Goal: Task Accomplishment & Management: Use online tool/utility

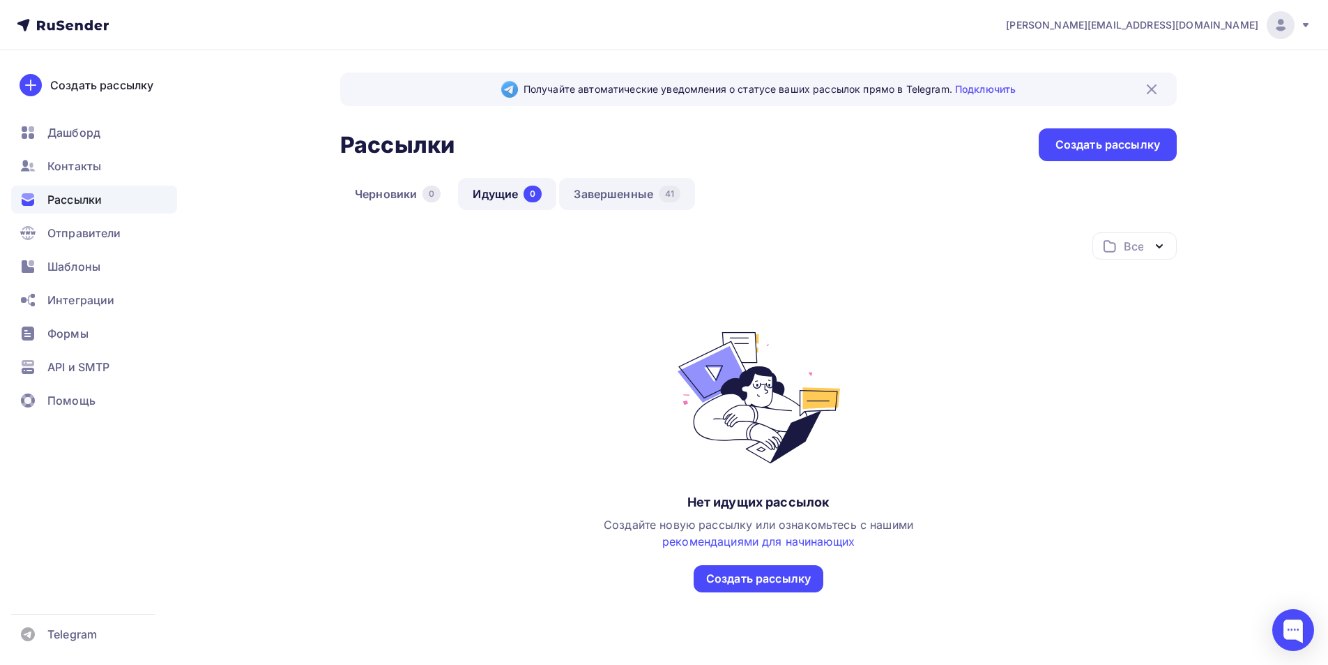
click at [619, 190] on link "Завершенные 41" at bounding box center [627, 194] width 136 height 32
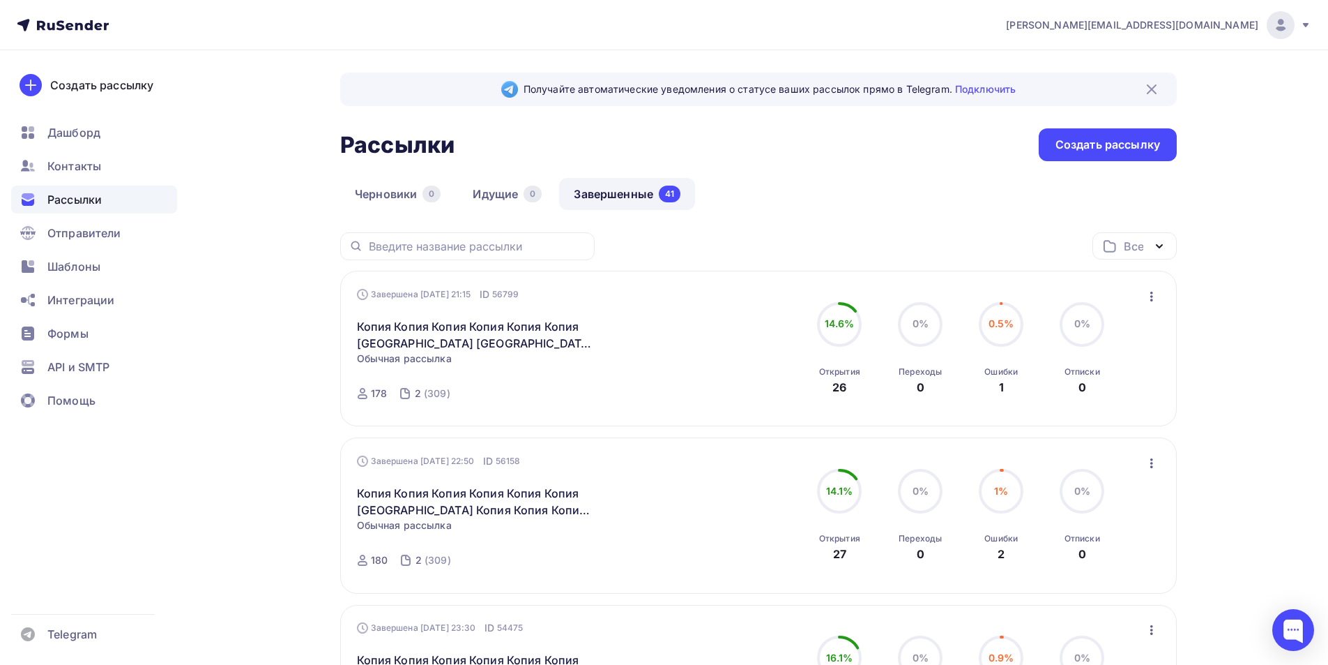
click at [1149, 299] on icon "button" at bounding box center [1152, 296] width 17 height 17
click at [1101, 384] on div "Копировать в новую" at bounding box center [1088, 388] width 143 height 17
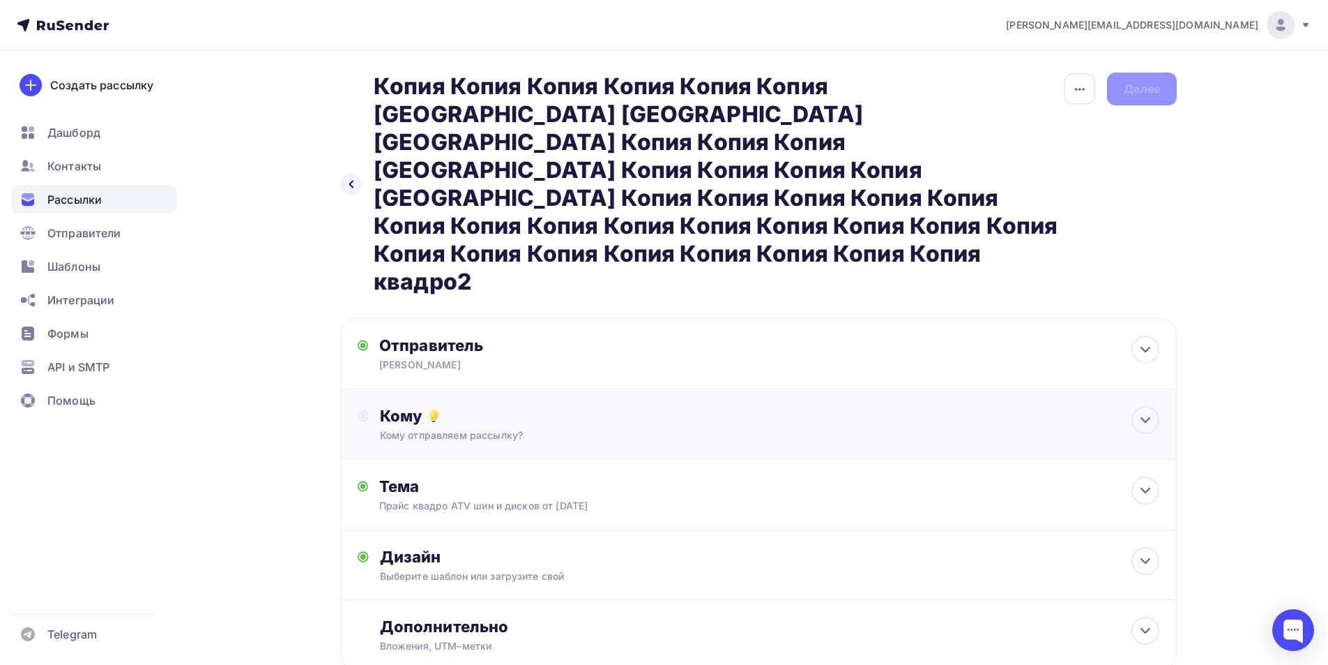
click at [547, 428] on div "Кому отправляем рассылку?" at bounding box center [731, 435] width 702 height 14
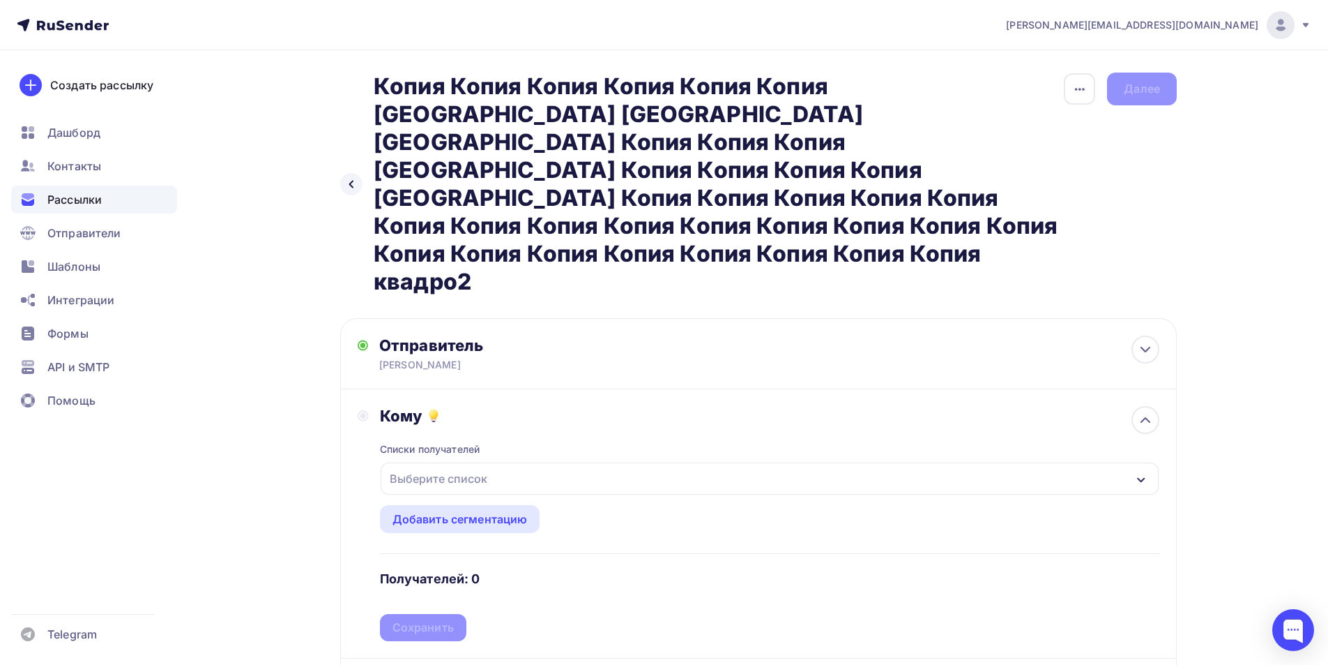
click at [479, 466] on div "Выберите список" at bounding box center [438, 478] width 109 height 25
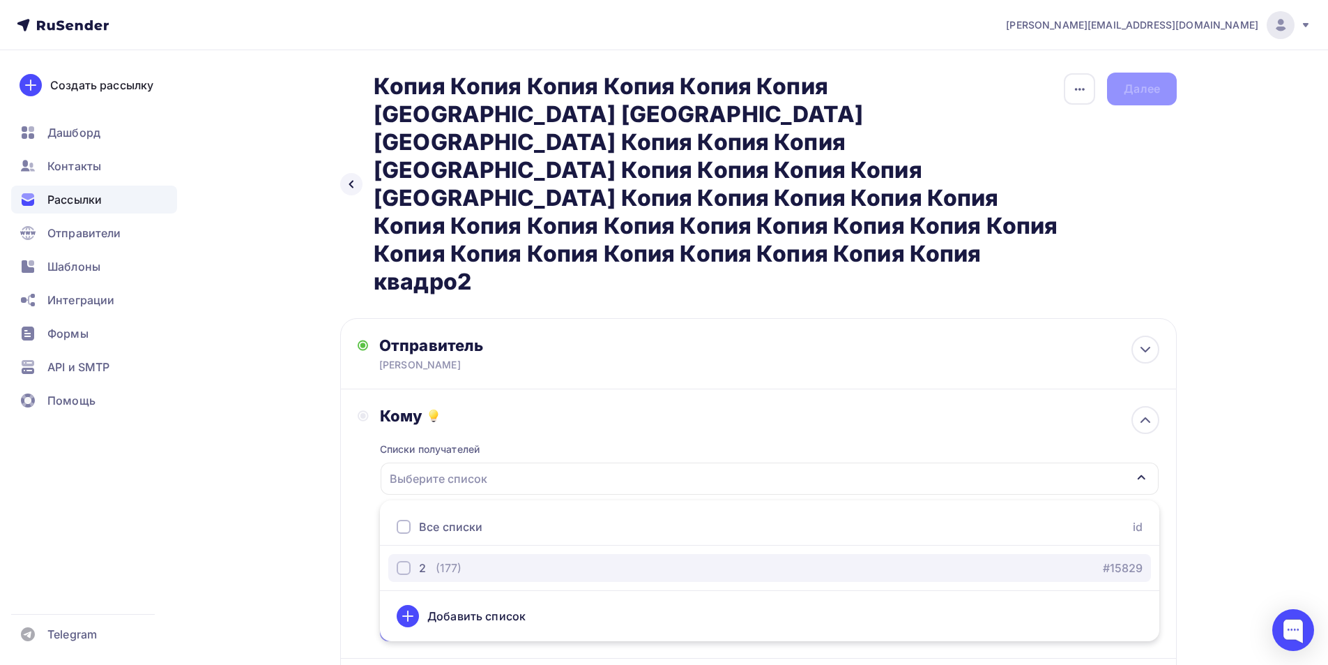
click at [432, 559] on div "2 (177)" at bounding box center [429, 567] width 65 height 17
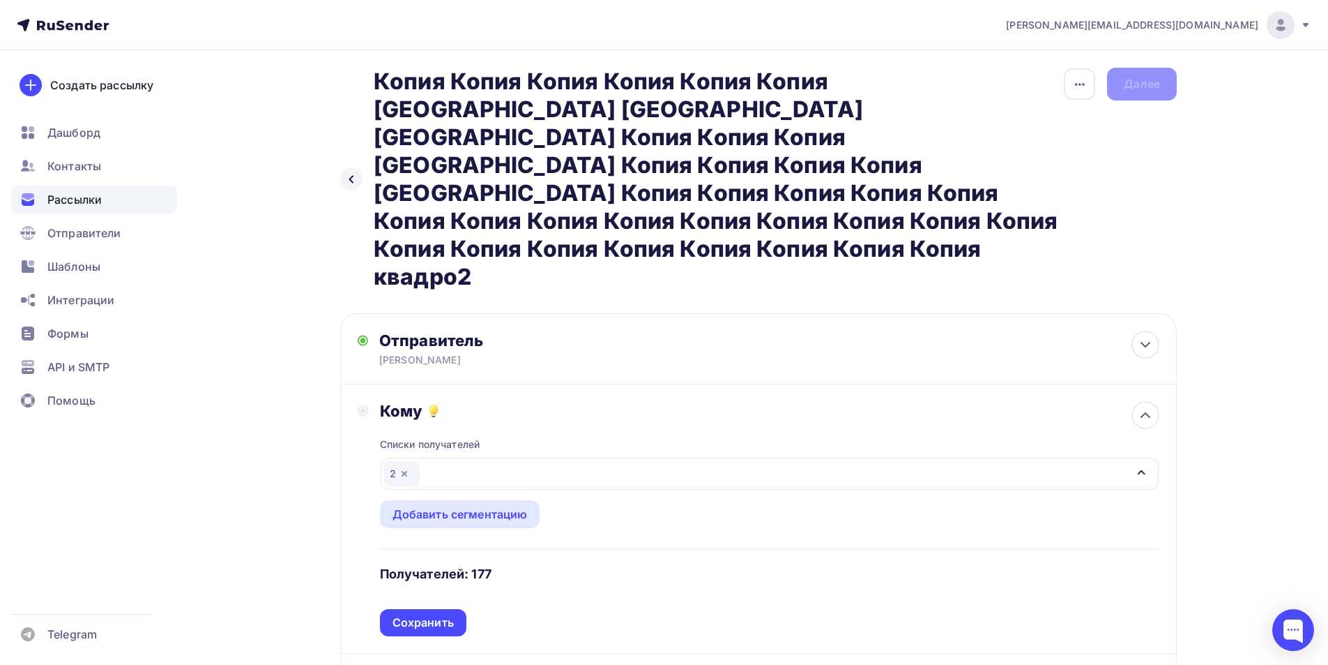
scroll to position [0, 18]
click at [452, 614] on div "Сохранить" at bounding box center [423, 622] width 61 height 16
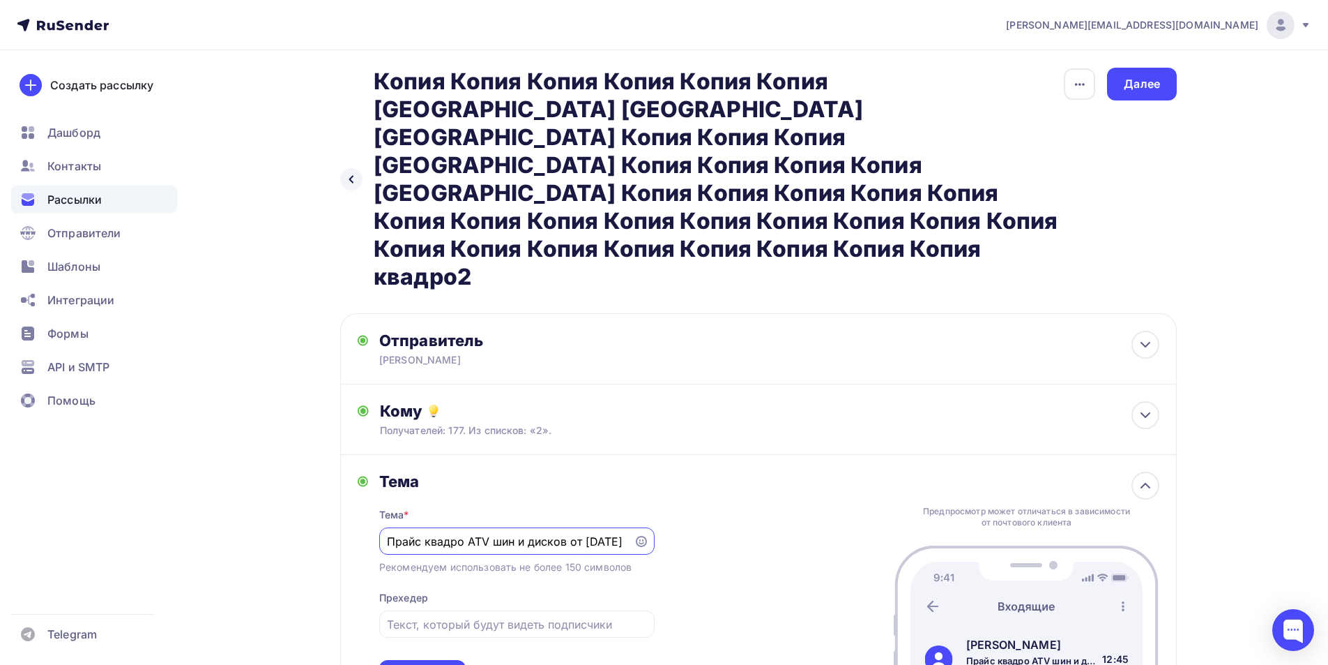
drag, startPoint x: 597, startPoint y: 457, endPoint x: 585, endPoint y: 462, distance: 13.1
click at [585, 533] on input "Прайс квадро ATV шин и дисков от [DATE]" at bounding box center [506, 541] width 238 height 17
click at [613, 533] on input "Прайс квадро ATV шин и дисков от [DATE]" at bounding box center [506, 541] width 238 height 17
click at [594, 533] on input "Прайс квадро ATV шин и дисков от [DATE]" at bounding box center [506, 541] width 238 height 17
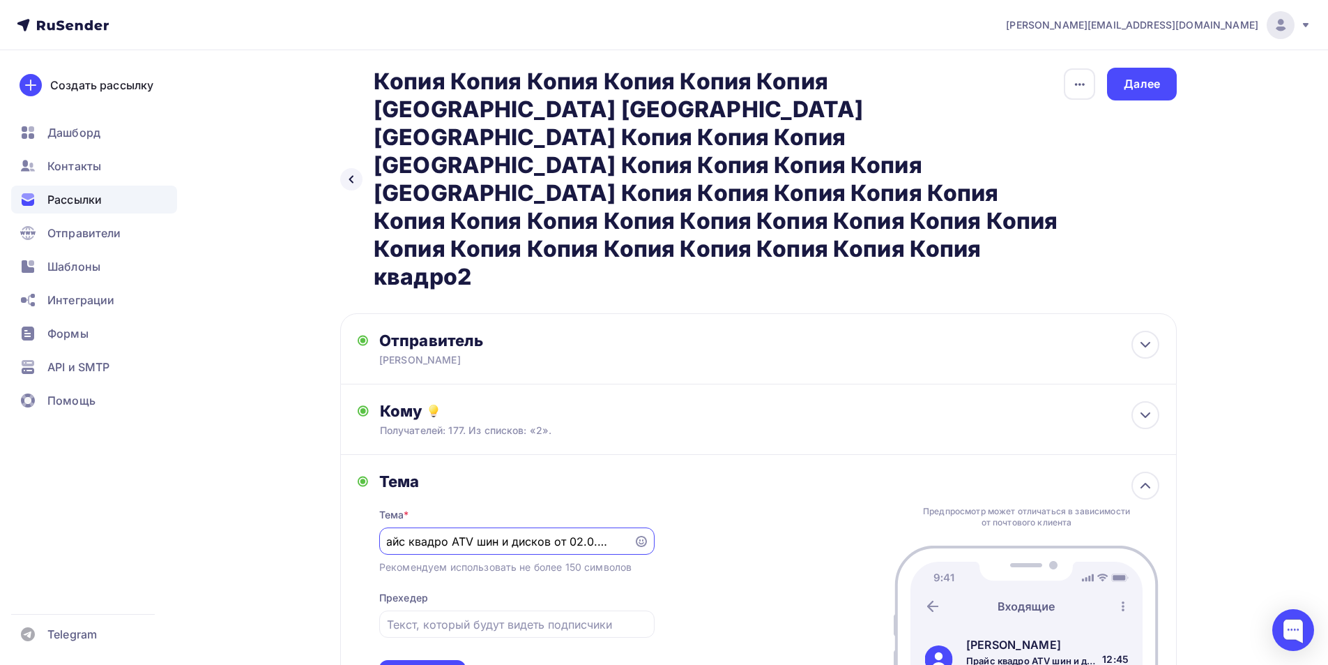
scroll to position [0, 12]
type input "Прайс квадро ATV шин и дисков от [DATE]"
click at [449, 664] on div "Сохранить" at bounding box center [422, 673] width 61 height 16
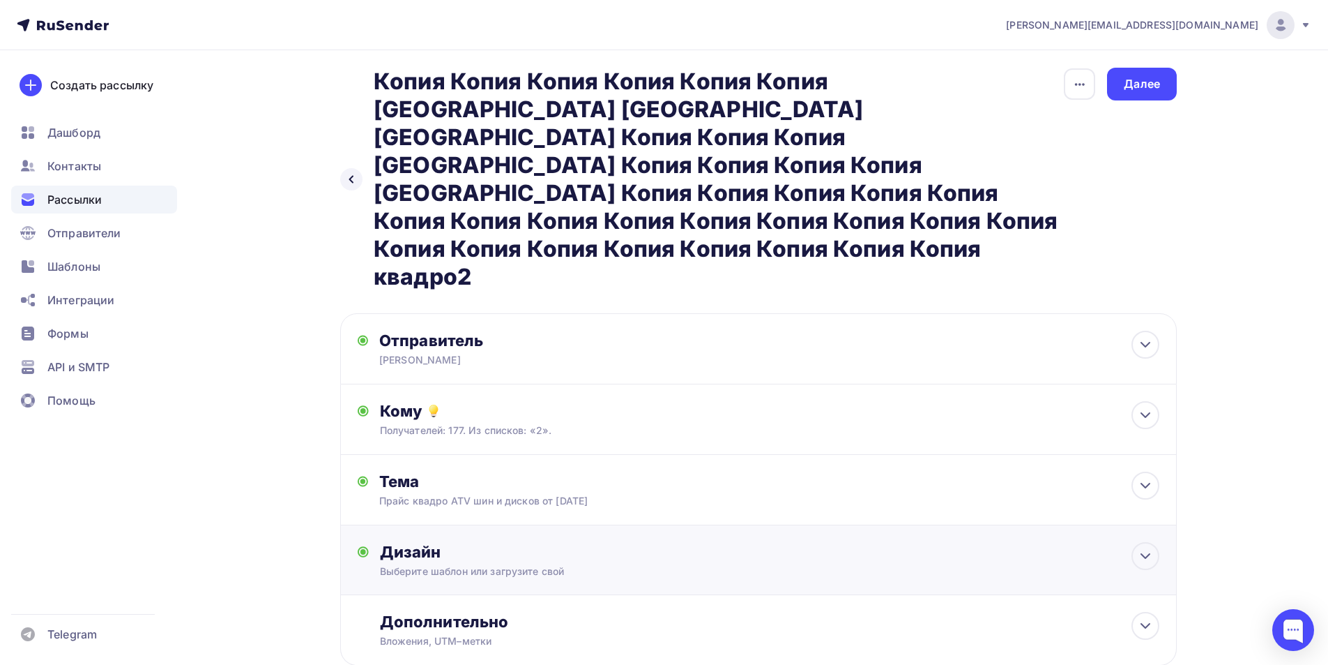
click at [499, 542] on div "Дизайн Выберите шаблон или загрузите свой Размер письма: 122 Kb Заменить шаблон…" at bounding box center [770, 560] width 780 height 36
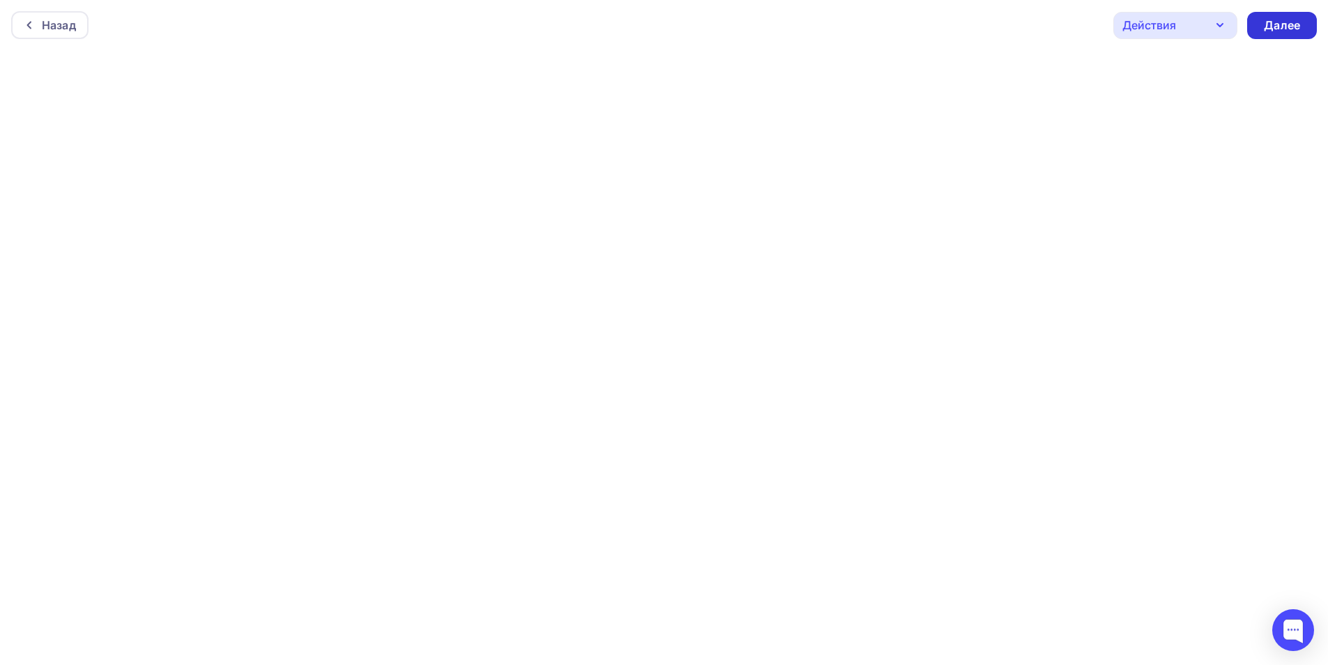
click at [1270, 34] on div "Далее" at bounding box center [1282, 25] width 70 height 27
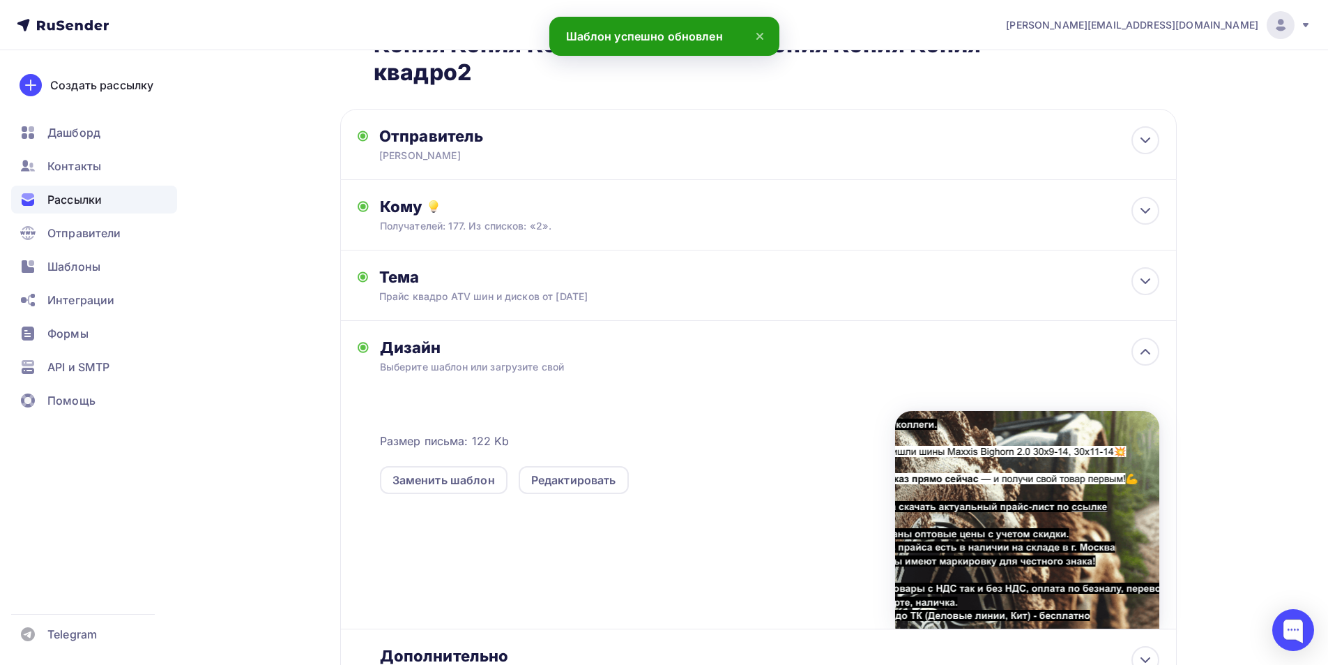
scroll to position [250, 0]
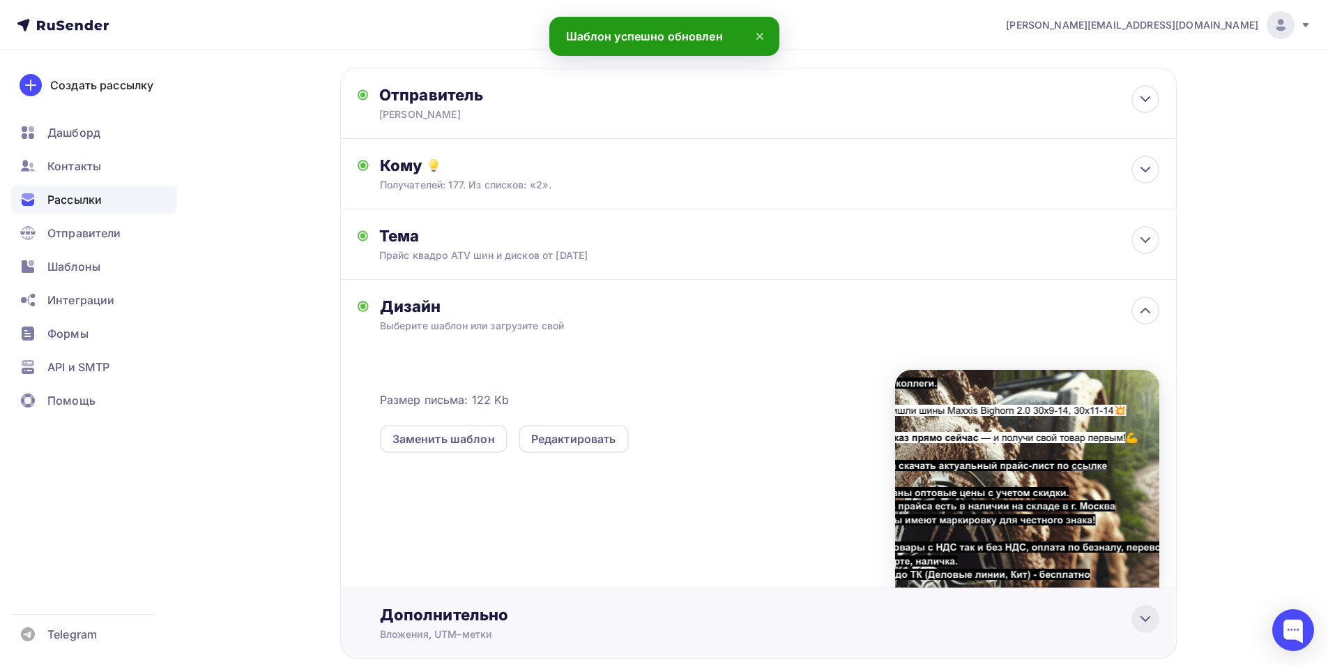
click at [1144, 610] on icon at bounding box center [1145, 618] width 17 height 17
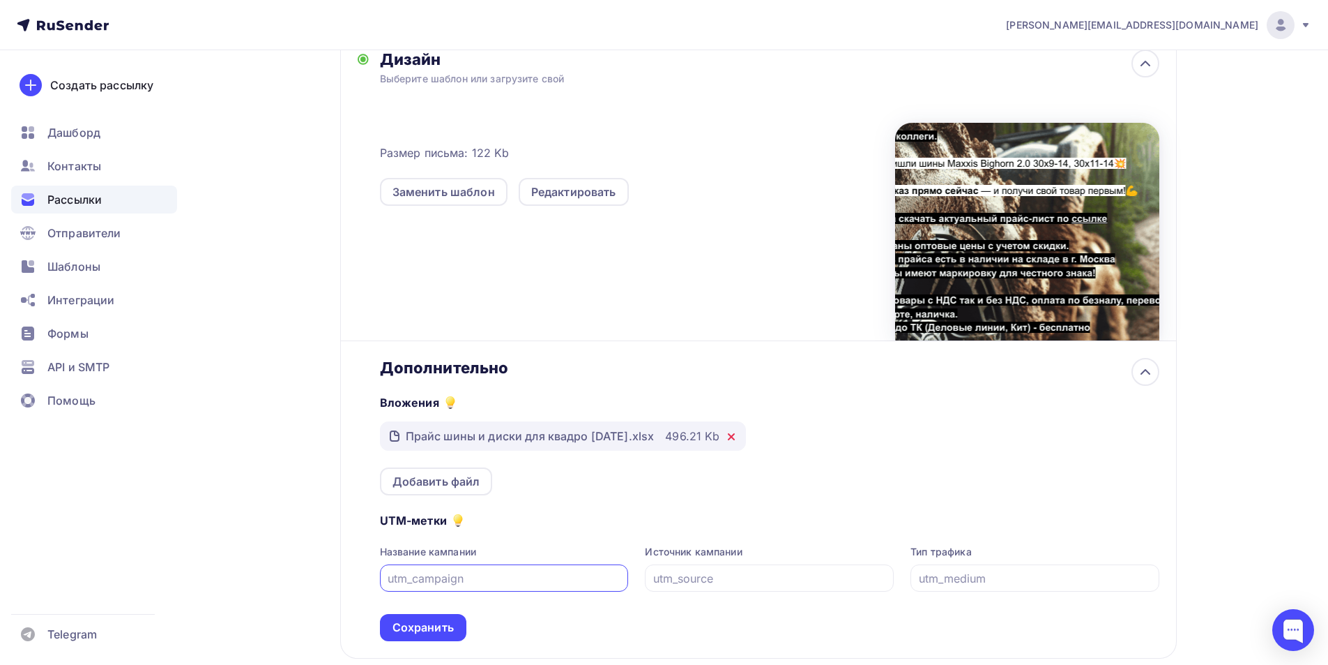
click at [737, 431] on icon at bounding box center [731, 436] width 11 height 11
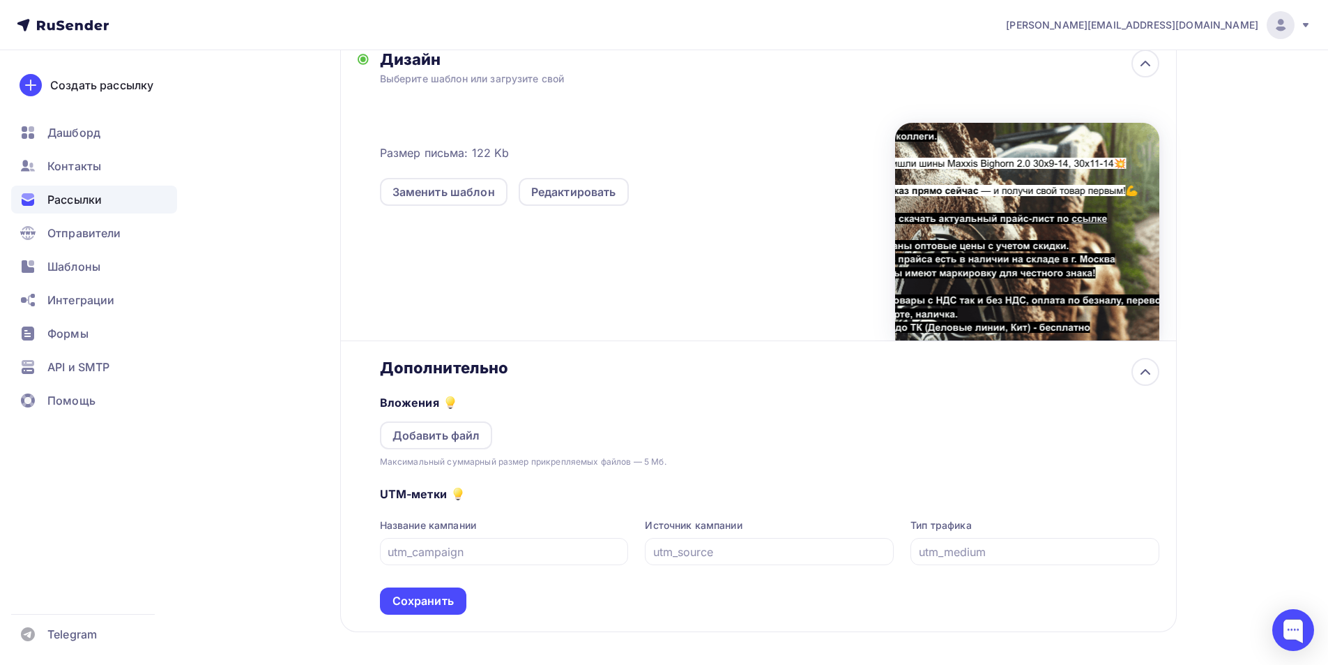
scroll to position [471, 0]
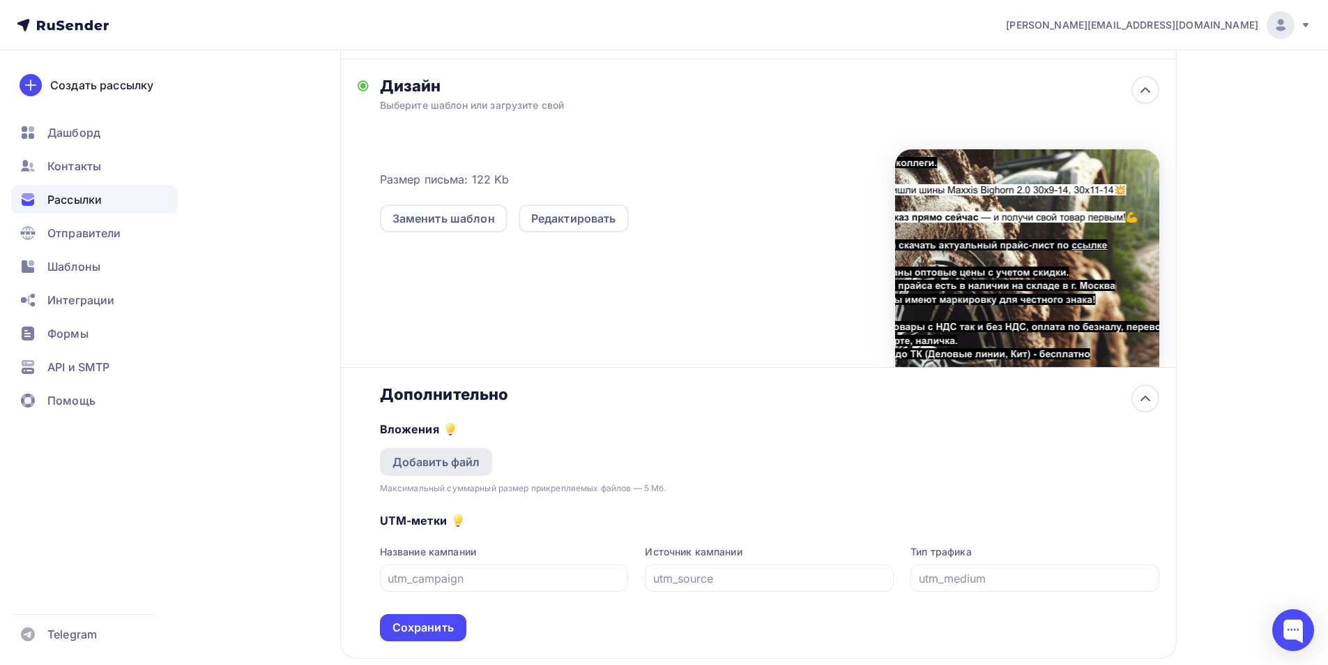
click at [474, 453] on div "Добавить файл" at bounding box center [437, 461] width 88 height 17
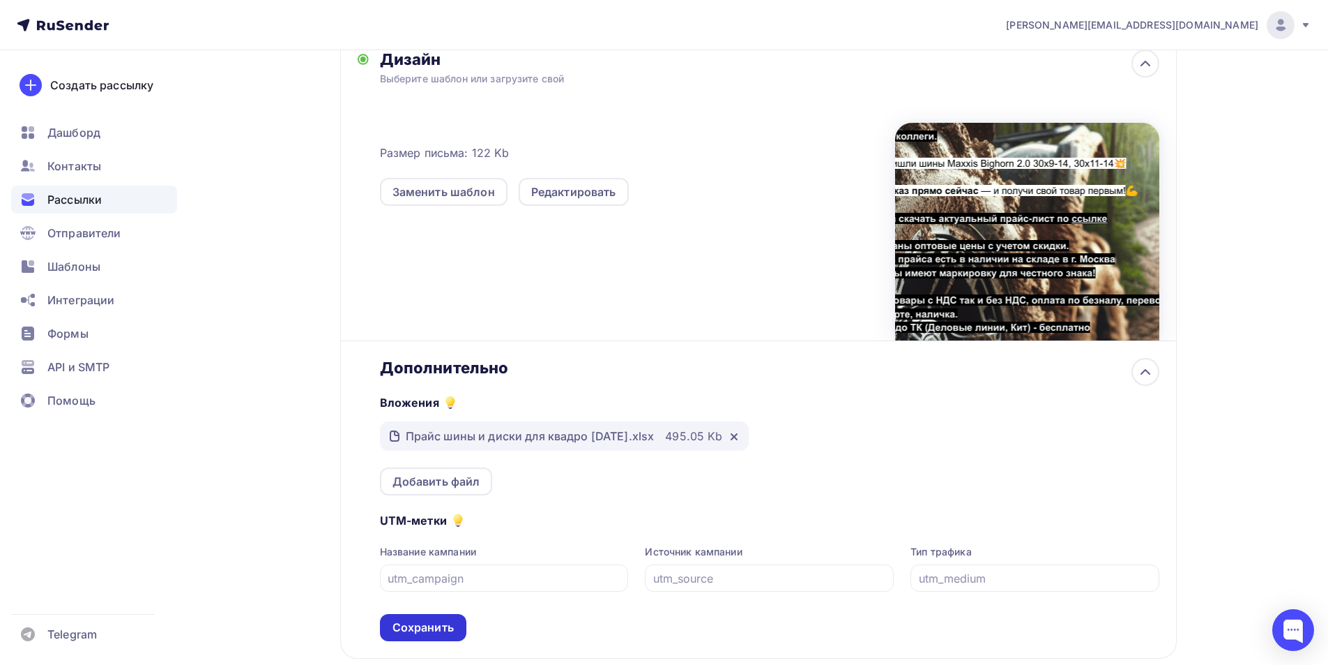
click at [439, 619] on div "Сохранить" at bounding box center [423, 627] width 61 height 16
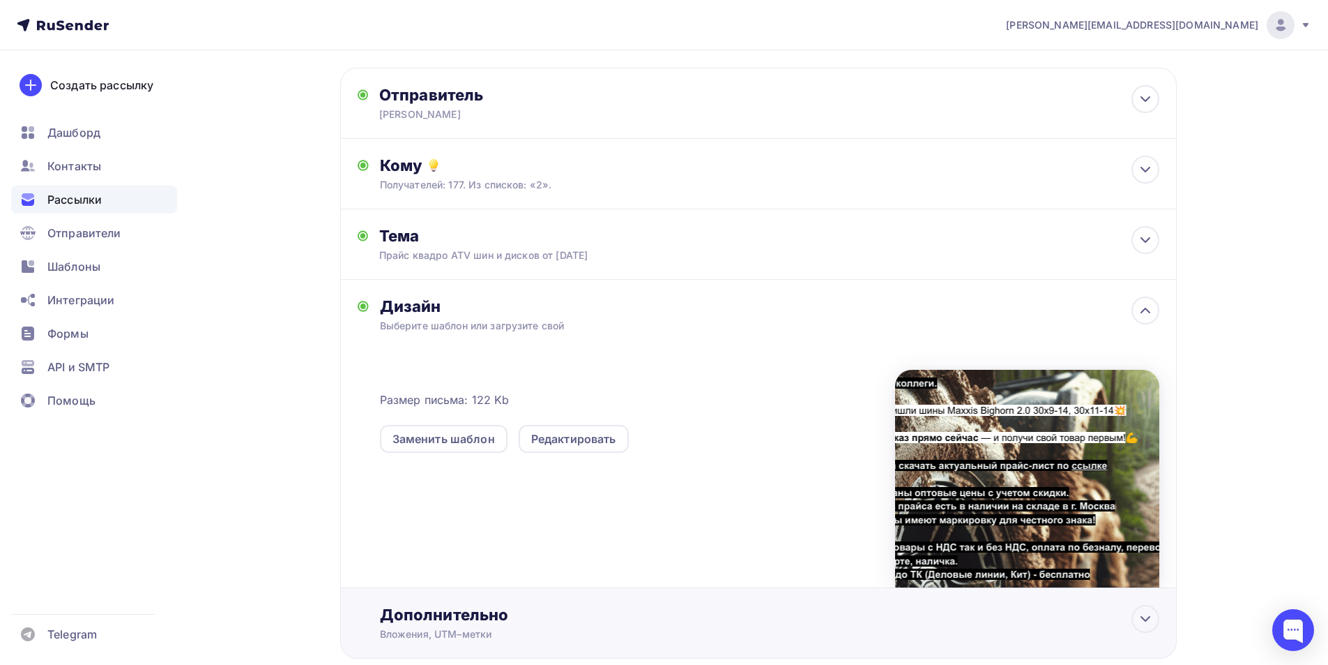
scroll to position [0, 0]
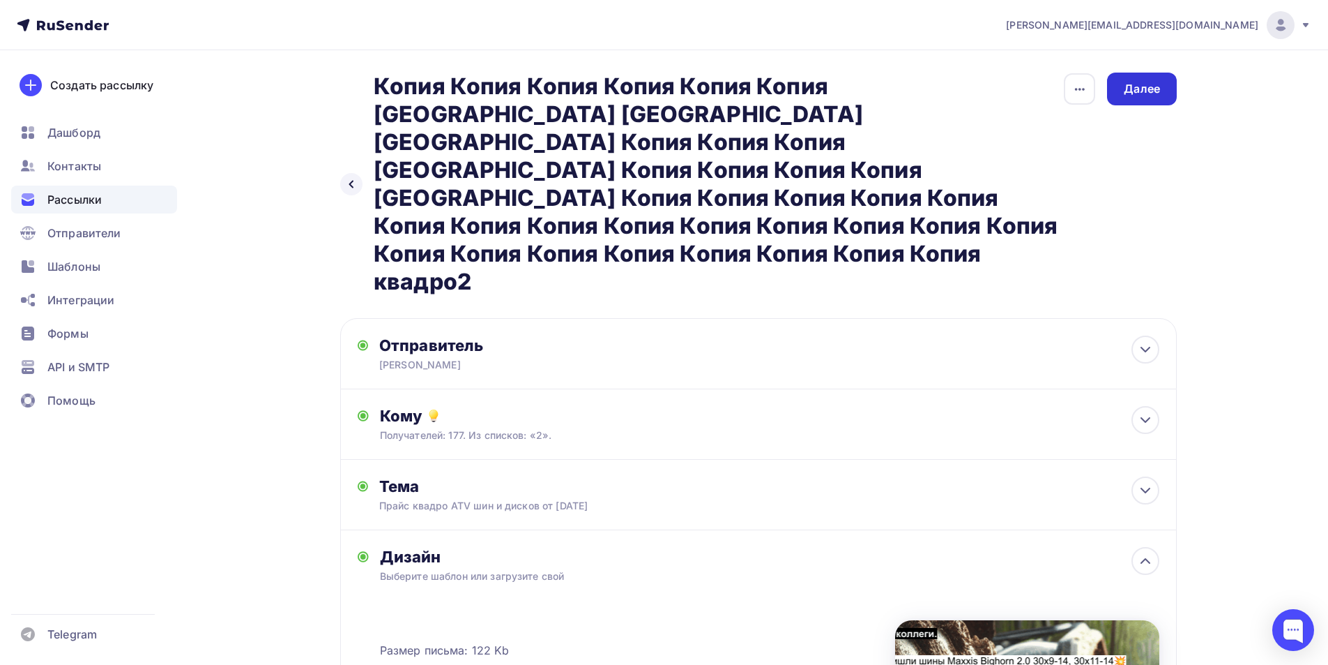
click at [1155, 91] on div "Далее" at bounding box center [1142, 89] width 36 height 16
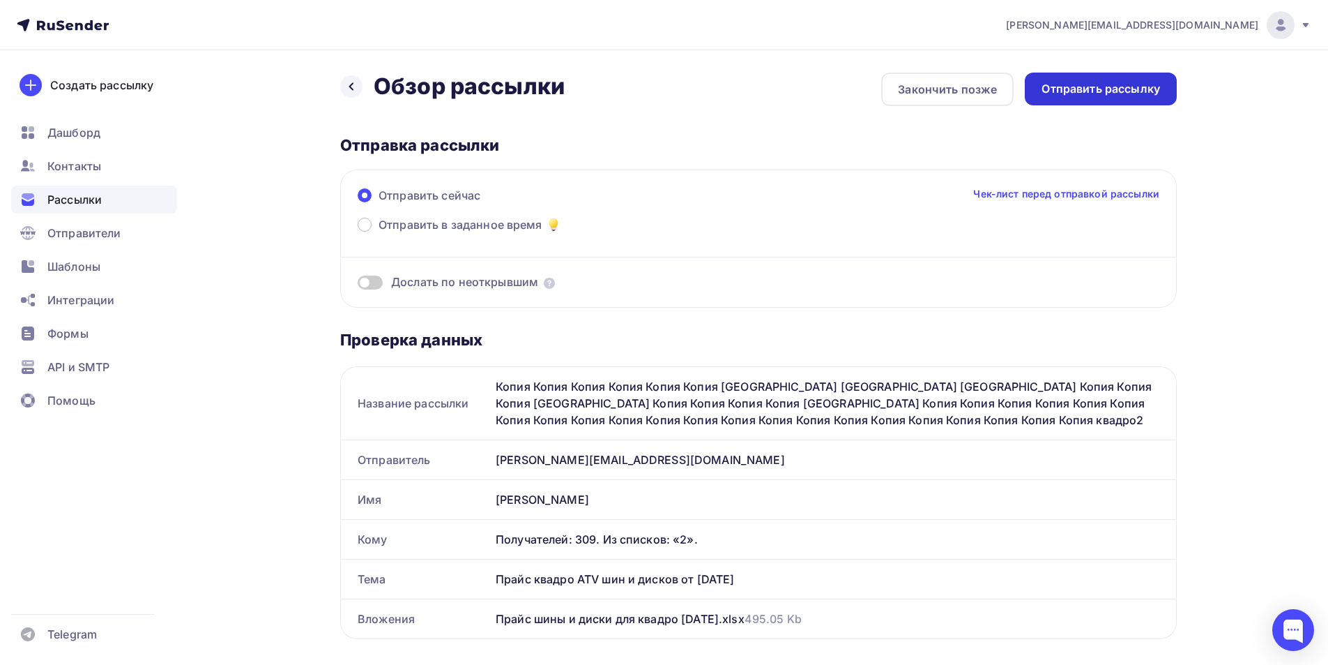
click at [1153, 93] on div "Отправить рассылку" at bounding box center [1101, 89] width 119 height 16
